Goal: Check status: Check status

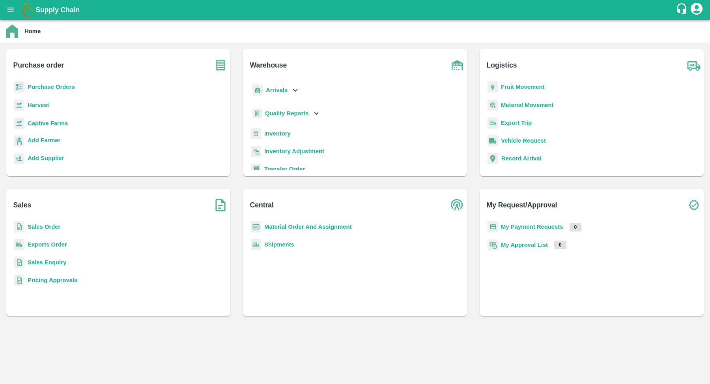
click at [48, 78] on div "Purchase order Purchase Orders Harvest Captive Farms Add Farmer Add Supplier" at bounding box center [118, 112] width 224 height 127
click at [48, 84] on b "Purchase Orders" at bounding box center [51, 87] width 47 height 6
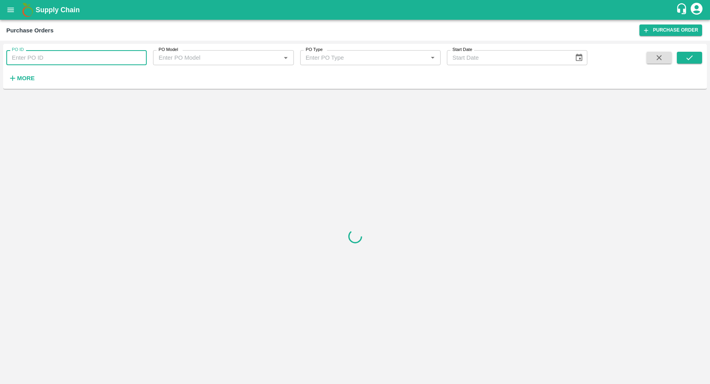
click at [67, 55] on input "PO ID" at bounding box center [76, 57] width 141 height 15
paste input "169918"
type input "169918"
click at [688, 54] on icon "submit" at bounding box center [690, 57] width 9 height 9
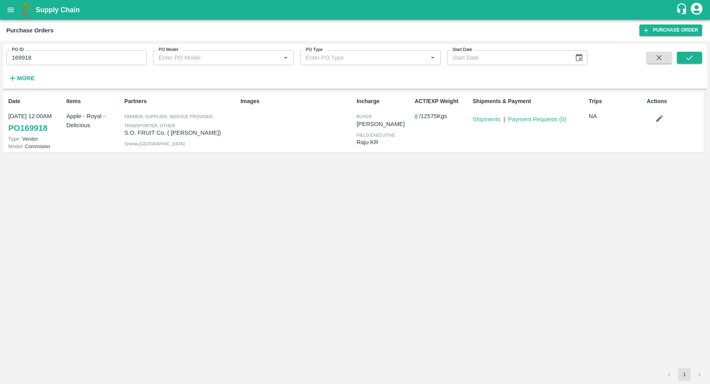
click at [47, 126] on link "PO 169918" at bounding box center [27, 128] width 39 height 14
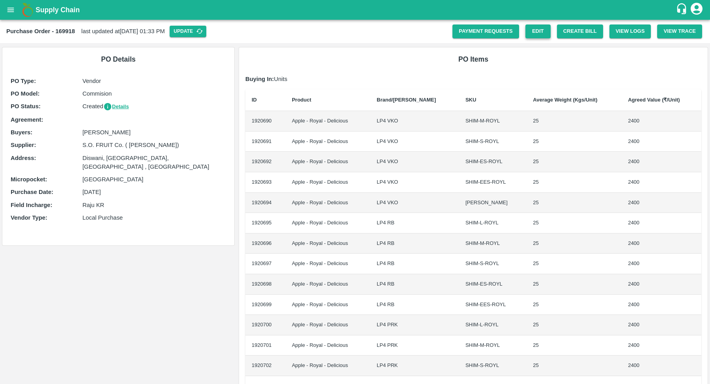
click at [536, 33] on link "Edit" at bounding box center [538, 31] width 25 height 14
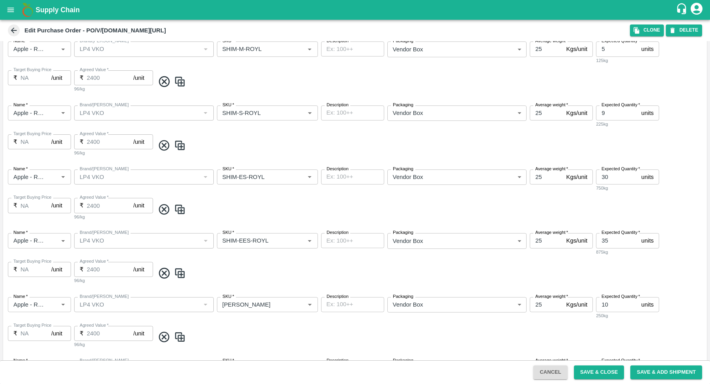
scroll to position [101, 0]
